Goal: Task Accomplishment & Management: Complete application form

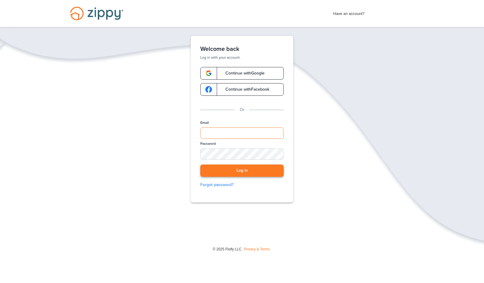
type input "**********"
drag, startPoint x: 243, startPoint y: 171, endPoint x: 271, endPoint y: 174, distance: 27.9
click at [243, 171] on button "Log in" at bounding box center [241, 170] width 83 height 12
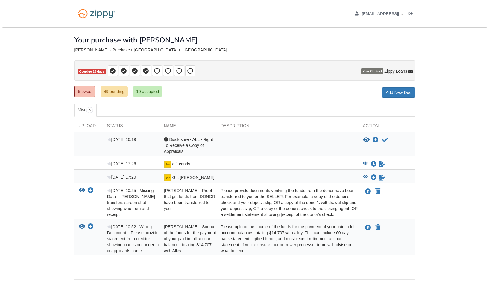
scroll to position [21, 0]
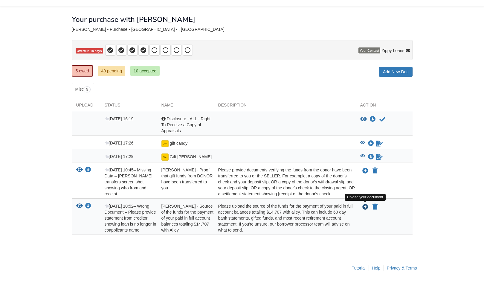
click at [365, 206] on icon "Upload Hivet Velasquez - Source of the funds for the payment of your paid in fu…" at bounding box center [365, 207] width 6 height 6
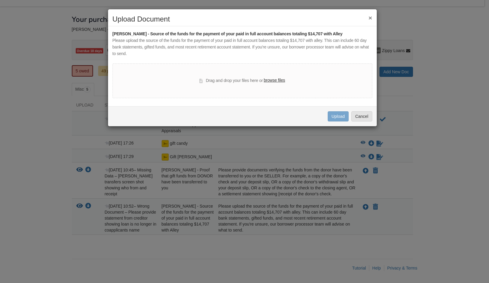
click at [277, 81] on label "browse files" at bounding box center [273, 80] width 21 height 7
click at [0, 0] on input "browse files" at bounding box center [0, 0] width 0 height 0
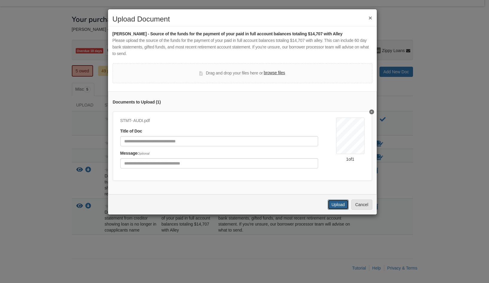
click at [334, 210] on button "Upload" at bounding box center [337, 204] width 21 height 10
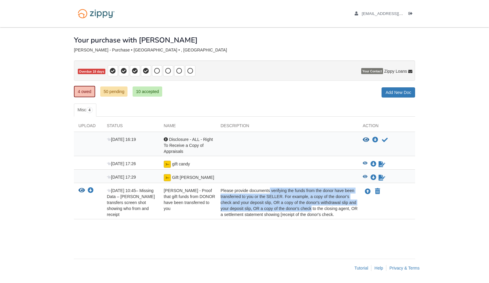
drag, startPoint x: 258, startPoint y: 191, endPoint x: 299, endPoint y: 213, distance: 46.1
click at [299, 209] on div "Please provide documents verifying the funds from the donor have been transferr…" at bounding box center [287, 202] width 142 height 30
drag, startPoint x: 299, startPoint y: 213, endPoint x: 264, endPoint y: 230, distance: 38.9
click at [271, 234] on div "× × × Pending Add Document Notice document will be included in the email sent t…" at bounding box center [244, 139] width 341 height 225
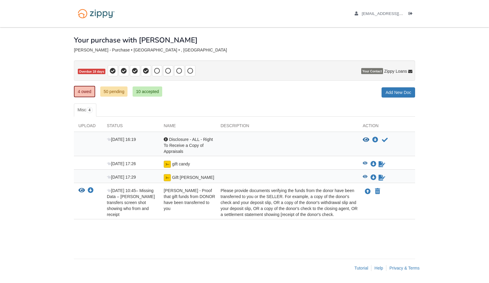
drag, startPoint x: 144, startPoint y: 197, endPoint x: 194, endPoint y: 207, distance: 50.6
click at [190, 206] on div "View your document Download your document Oct 2 10:45 – Missing Data – Zelle tr…" at bounding box center [244, 202] width 341 height 30
drag, startPoint x: 194, startPoint y: 207, endPoint x: 237, endPoint y: 203, distance: 43.5
click at [237, 203] on div "Please provide documents verifying the funds from the donor have been transferr…" at bounding box center [287, 202] width 142 height 30
drag, startPoint x: 259, startPoint y: 191, endPoint x: 338, endPoint y: 217, distance: 83.5
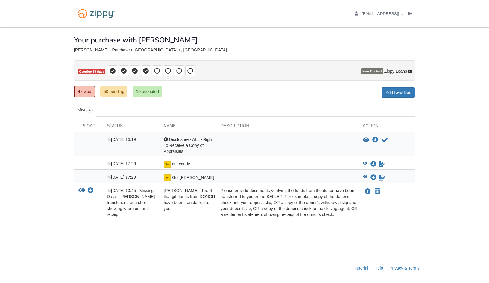
click at [338, 217] on div "Please provide documents verifying the funds from the donor have been transferr…" at bounding box center [287, 202] width 142 height 30
drag, startPoint x: 338, startPoint y: 217, endPoint x: 322, endPoint y: 234, distance: 23.1
click at [325, 236] on div "× × × Pending Add Document Notice document will be included in the email sent t…" at bounding box center [244, 139] width 341 height 225
click at [110, 252] on div "× × × Pending Add Document Notice document will be included in the email sent t…" at bounding box center [244, 139] width 341 height 225
click at [373, 175] on icon "Download Gift Ryan" at bounding box center [373, 178] width 6 height 6
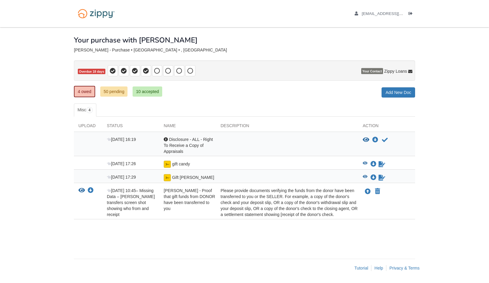
click at [448, 196] on body "hivetkim@gmail.com Logout ×" at bounding box center [244, 141] width 489 height 283
click at [379, 177] on icon "Sign Form" at bounding box center [381, 178] width 7 height 6
click at [264, 180] on div at bounding box center [287, 177] width 142 height 7
click at [120, 177] on span "[DATE] 17:29" at bounding box center [121, 177] width 29 height 5
drag, startPoint x: 111, startPoint y: 176, endPoint x: 134, endPoint y: 177, distance: 23.3
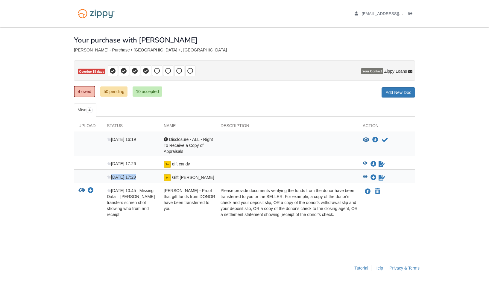
click at [134, 177] on div "[DATE] 17:29" at bounding box center [130, 177] width 57 height 7
click at [382, 176] on icon "Waiting for your co-borrower to e-sign" at bounding box center [381, 178] width 7 height 6
click at [403, 181] on div "View blank/sample document View blank/sample document Download file/sample doc …" at bounding box center [386, 177] width 57 height 7
click at [396, 175] on div "View blank/sample document View blank/sample document Download file/sample doc …" at bounding box center [388, 177] width 52 height 7
drag, startPoint x: 292, startPoint y: 179, endPoint x: 217, endPoint y: 177, distance: 75.4
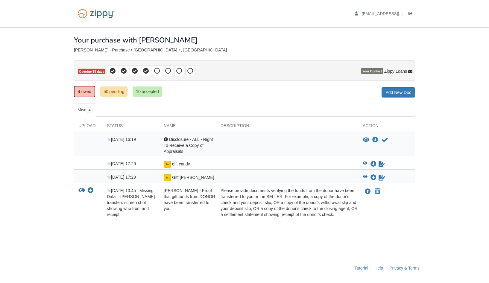
click at [247, 179] on div at bounding box center [287, 177] width 142 height 7
drag, startPoint x: 133, startPoint y: 177, endPoint x: 103, endPoint y: 175, distance: 29.7
click at [103, 175] on div "[DATE] 17:29" at bounding box center [130, 177] width 57 height 7
click at [239, 177] on div at bounding box center [287, 177] width 142 height 7
click at [382, 163] on icon "Sign Form" at bounding box center [381, 164] width 7 height 6
